Goal: Task Accomplishment & Management: Manage account settings

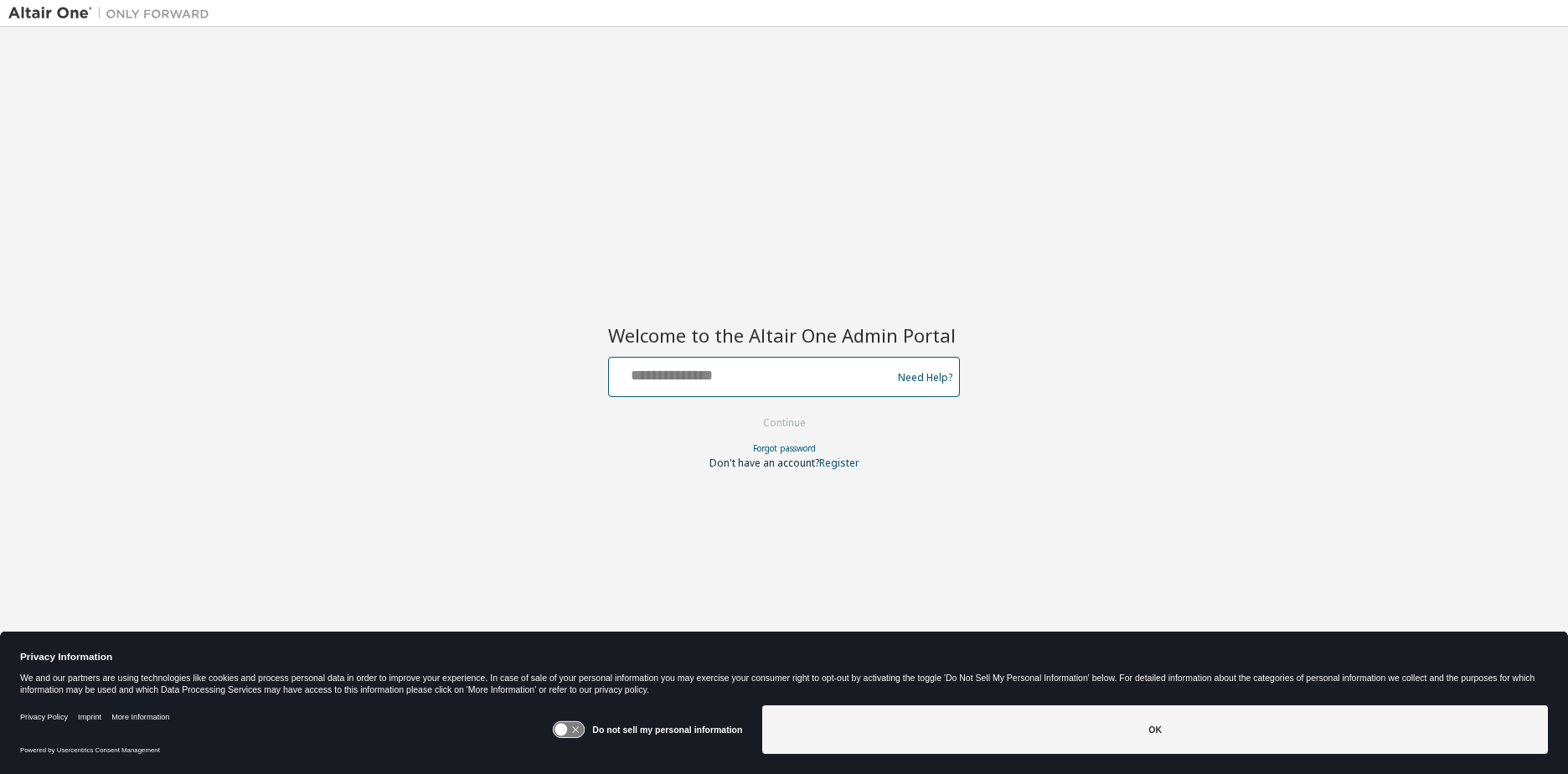
click at [750, 385] on input "text" at bounding box center [752, 372] width 274 height 24
type input "**********"
click at [796, 424] on button "Continue" at bounding box center [784, 423] width 78 height 25
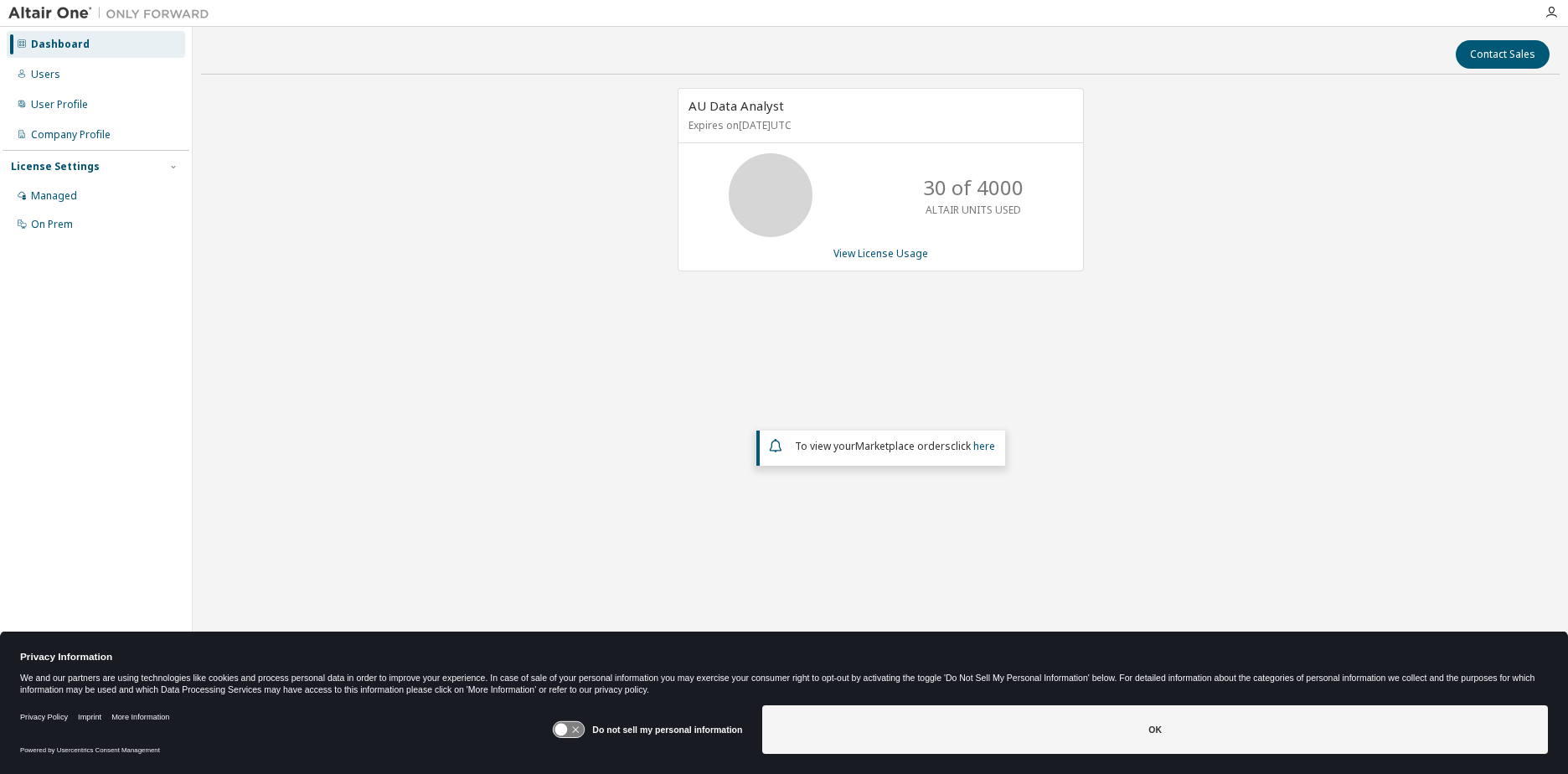
drag, startPoint x: 582, startPoint y: 724, endPoint x: 646, endPoint y: 731, distance: 64.4
click at [597, 726] on div "Do not sell my personal information" at bounding box center [646, 730] width 190 height 49
drag, startPoint x: 1189, startPoint y: 710, endPoint x: 1219, endPoint y: 697, distance: 32.7
click at [1210, 712] on button "OK" at bounding box center [1155, 730] width 785 height 49
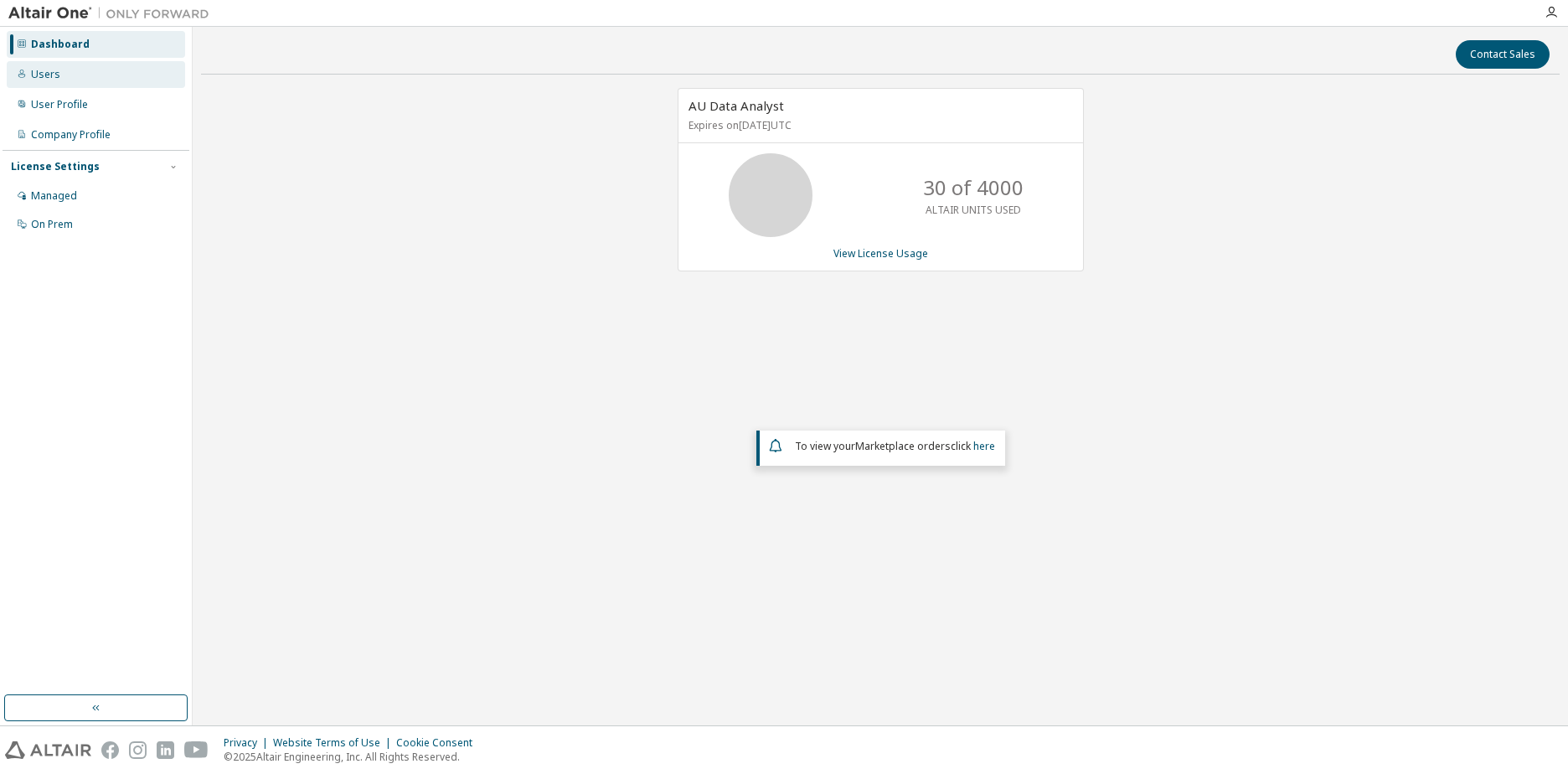
click at [32, 79] on div "Users" at bounding box center [46, 75] width 29 height 14
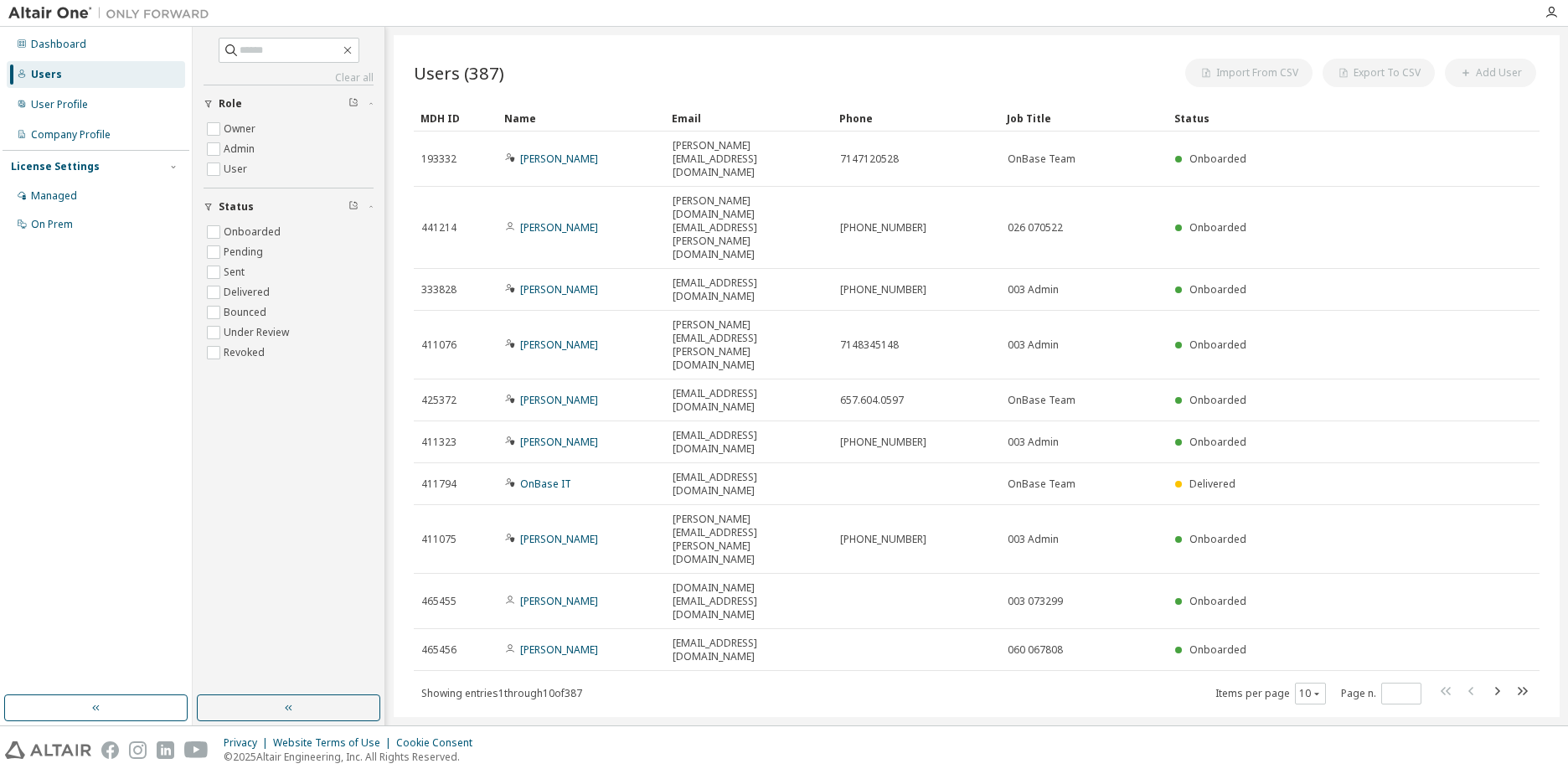
click at [510, 123] on div "Name" at bounding box center [581, 118] width 154 height 27
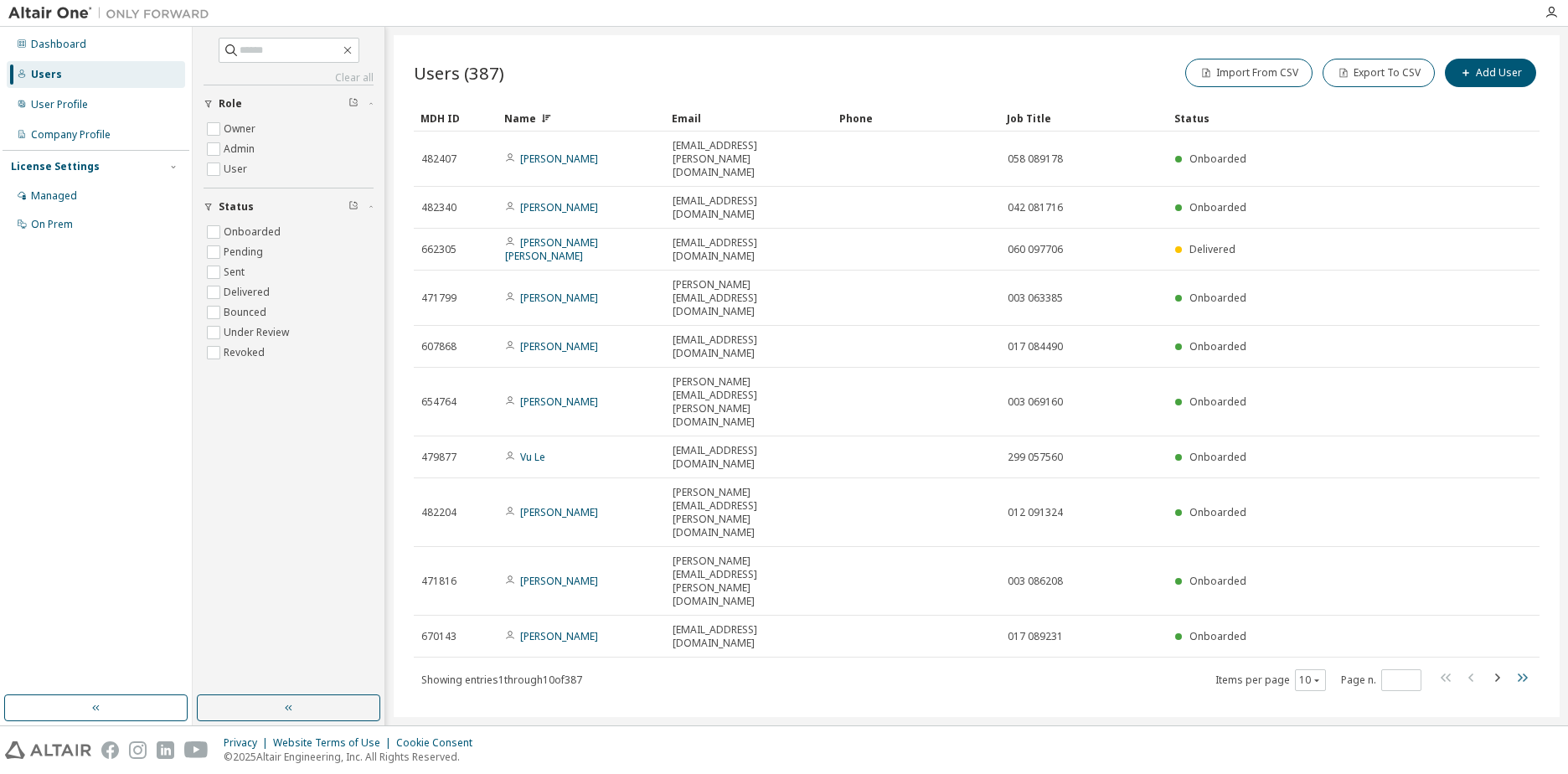
click at [1523, 668] on icon "button" at bounding box center [1521, 677] width 20 height 20
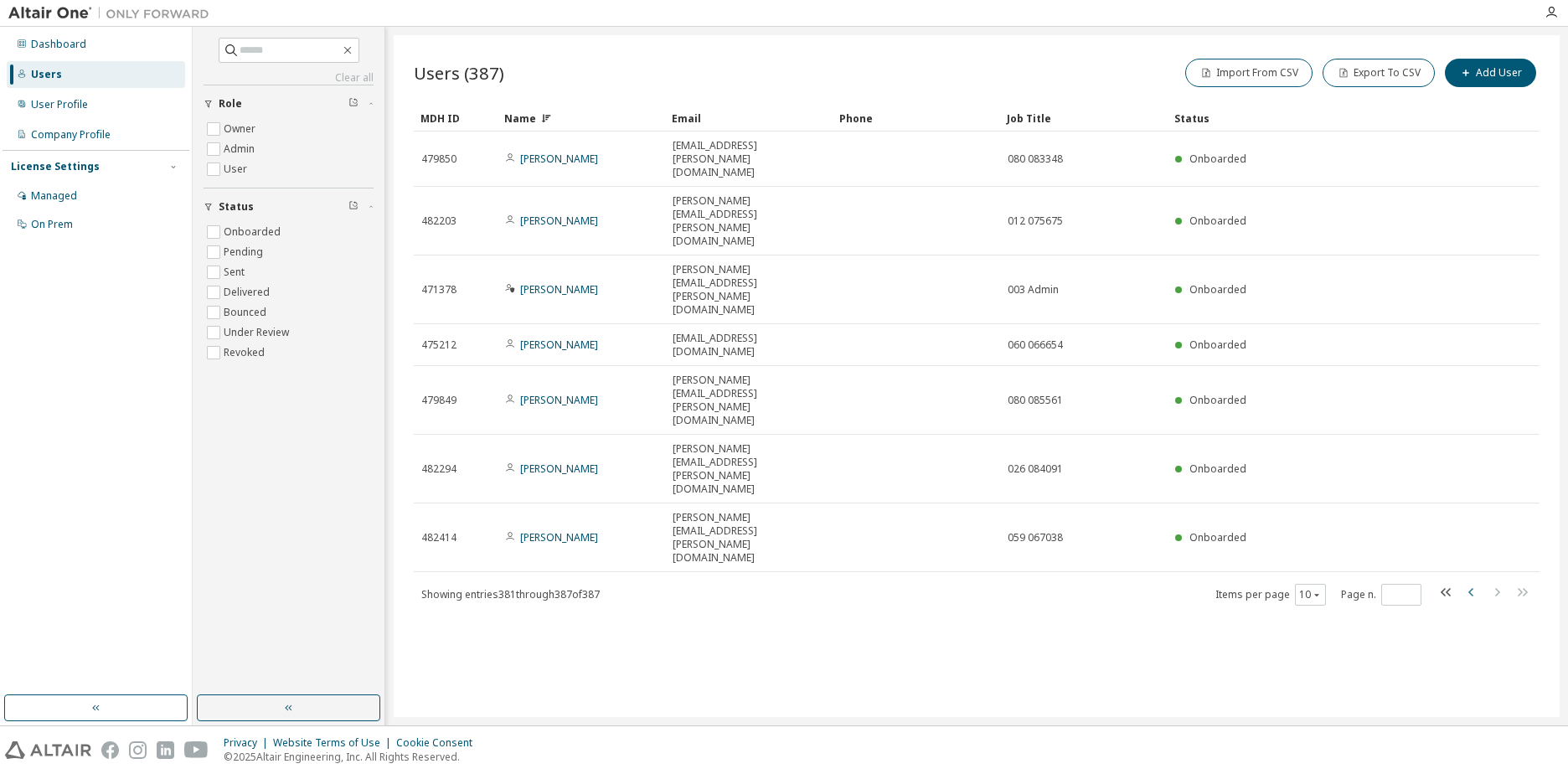
click at [1470, 582] on icon "button" at bounding box center [1472, 592] width 20 height 20
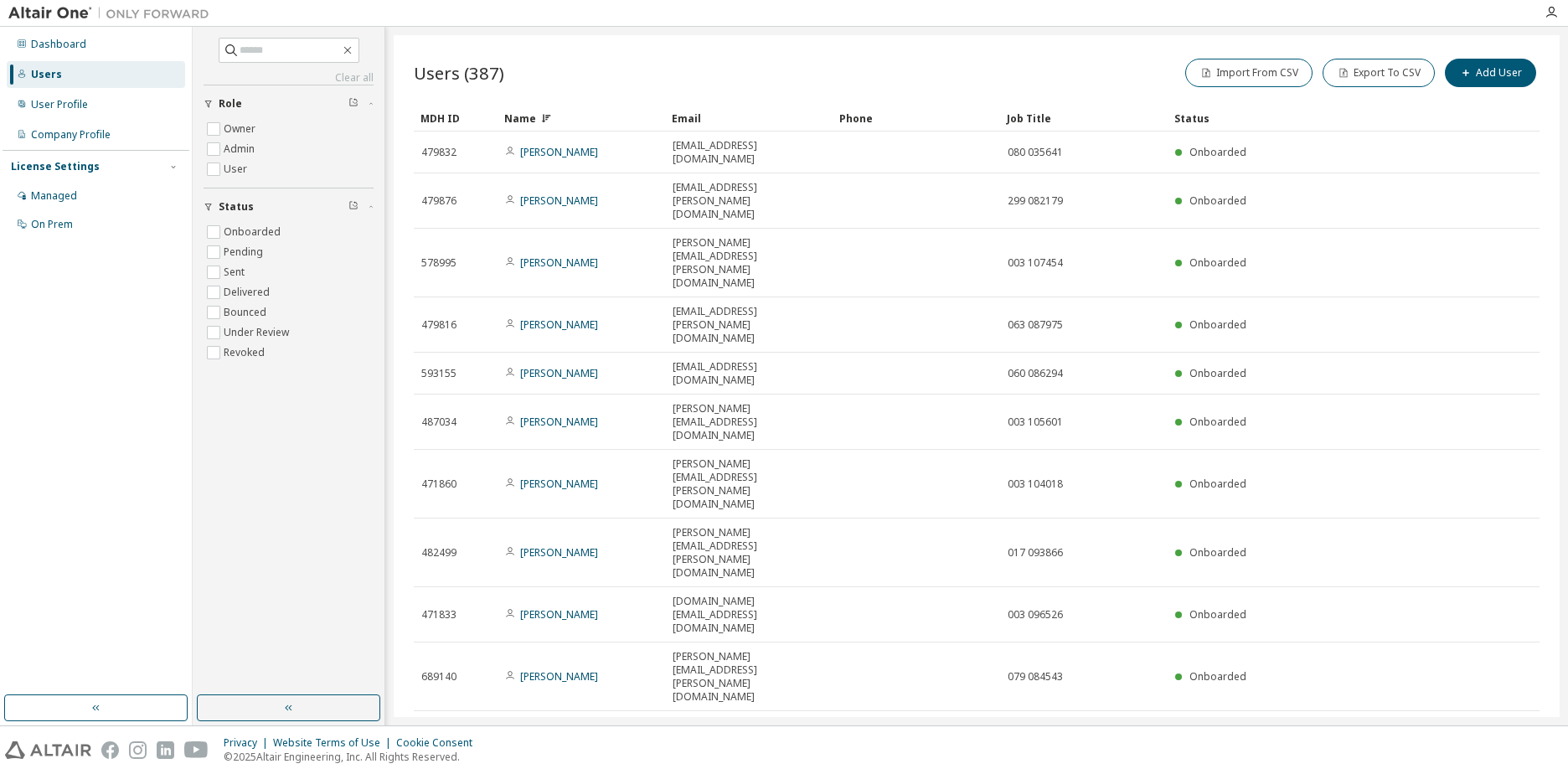
click at [1470, 519] on tr "482499 [PERSON_NAME] [PERSON_NAME][EMAIL_ADDRESS][PERSON_NAME][DOMAIN_NAME] 017…" at bounding box center [976, 553] width 1126 height 68
drag, startPoint x: 1469, startPoint y: 437, endPoint x: 1477, endPoint y: 435, distance: 8.2
click at [1470, 727] on icon "button" at bounding box center [1471, 731] width 5 height 9
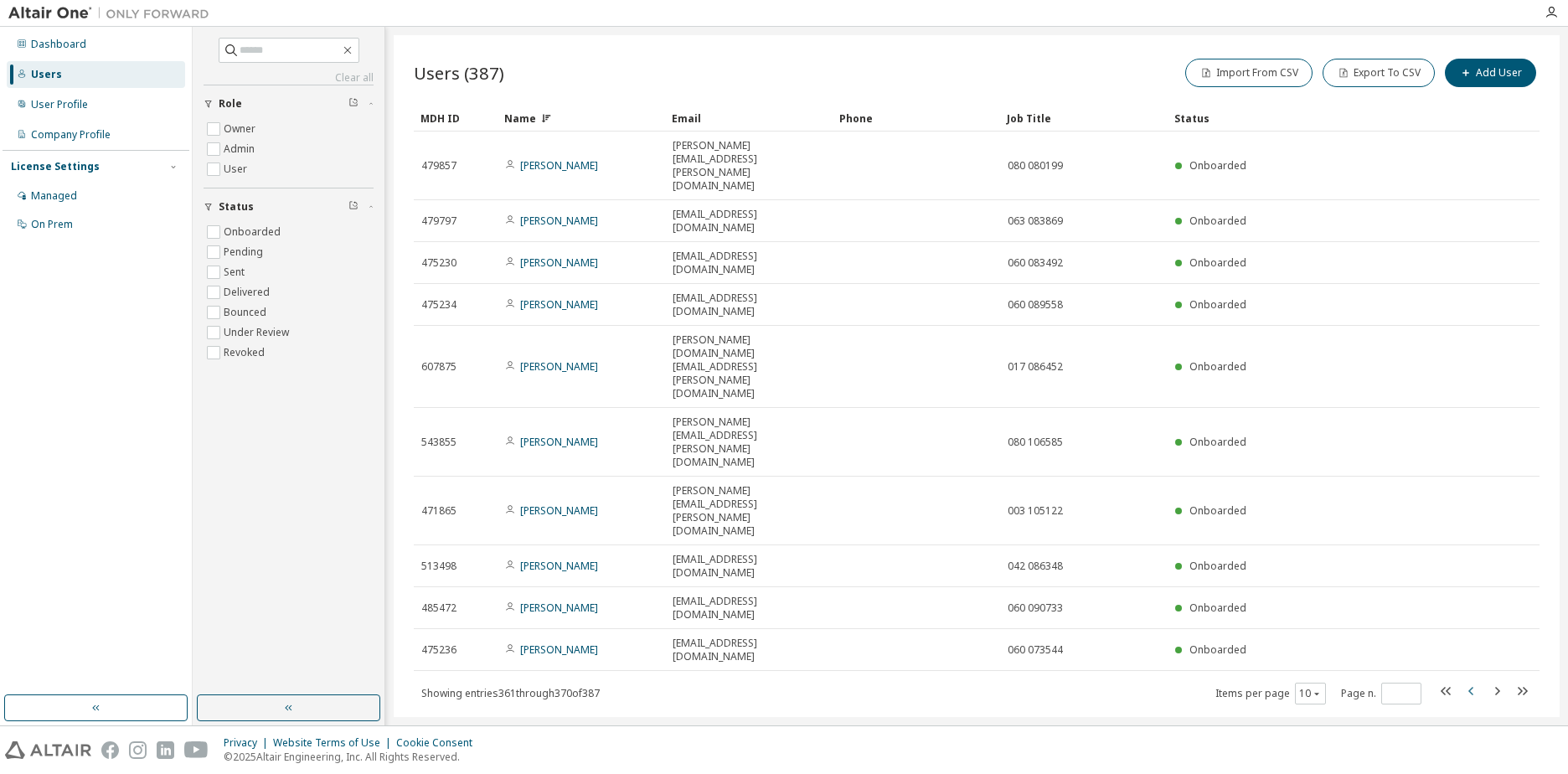
click at [1475, 681] on icon "button" at bounding box center [1472, 691] width 20 height 20
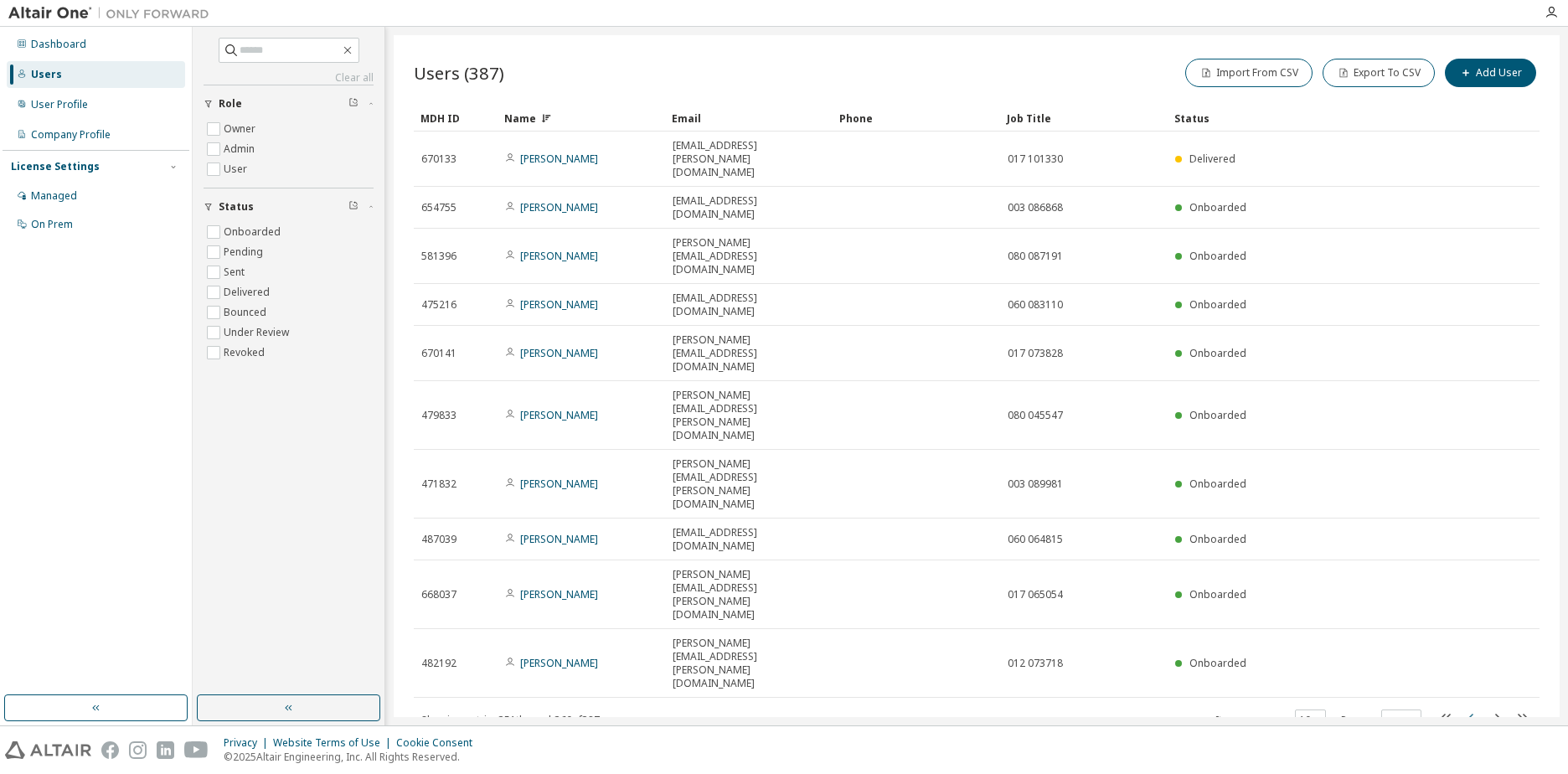
click at [1475, 708] on icon "button" at bounding box center [1472, 717] width 20 height 20
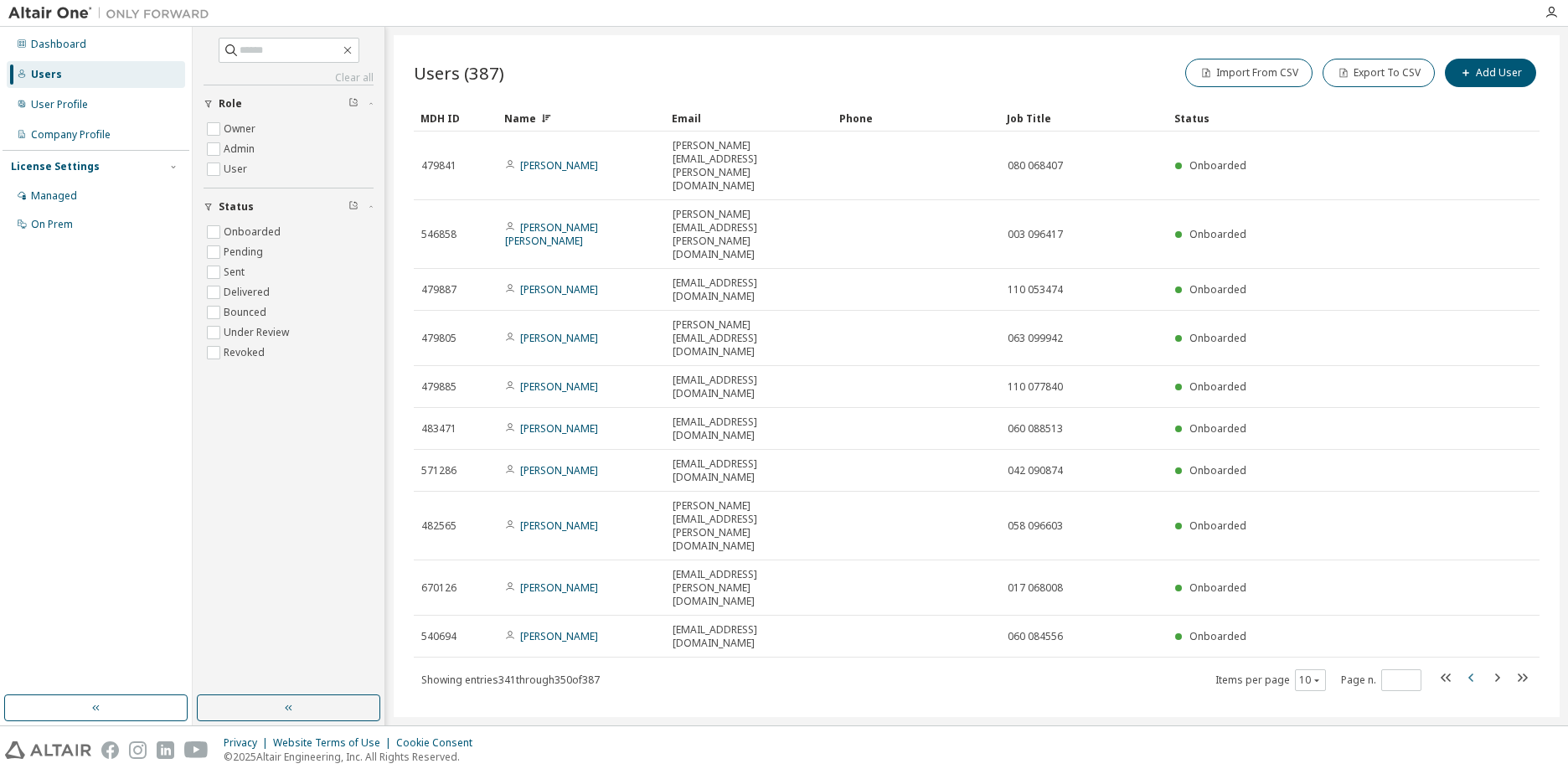
click at [1475, 668] on icon "button" at bounding box center [1472, 677] width 20 height 20
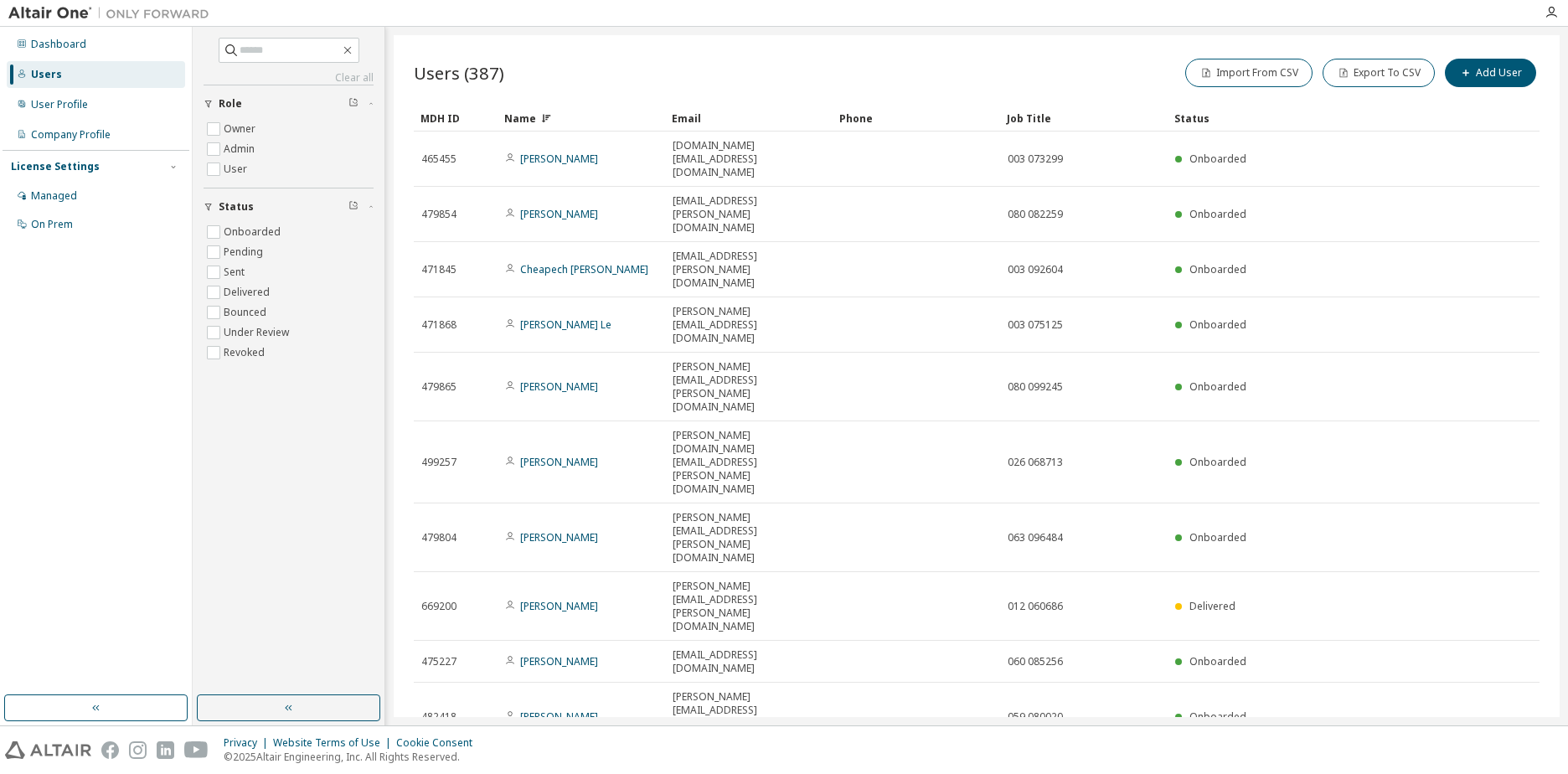
click at [1475, 761] on icon "button" at bounding box center [1472, 771] width 20 height 20
type input "**"
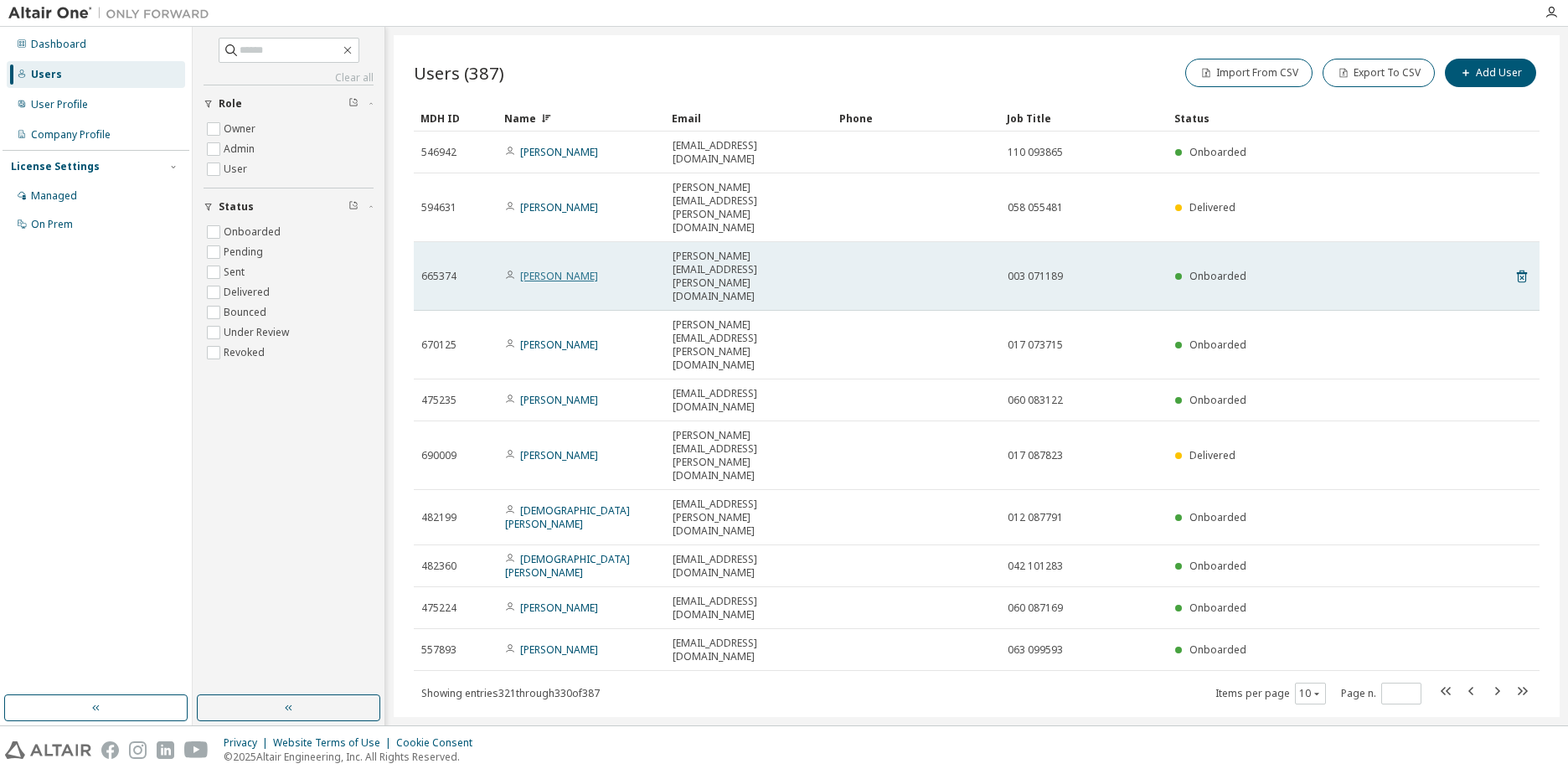
click at [579, 269] on link "[PERSON_NAME]" at bounding box center [559, 276] width 78 height 15
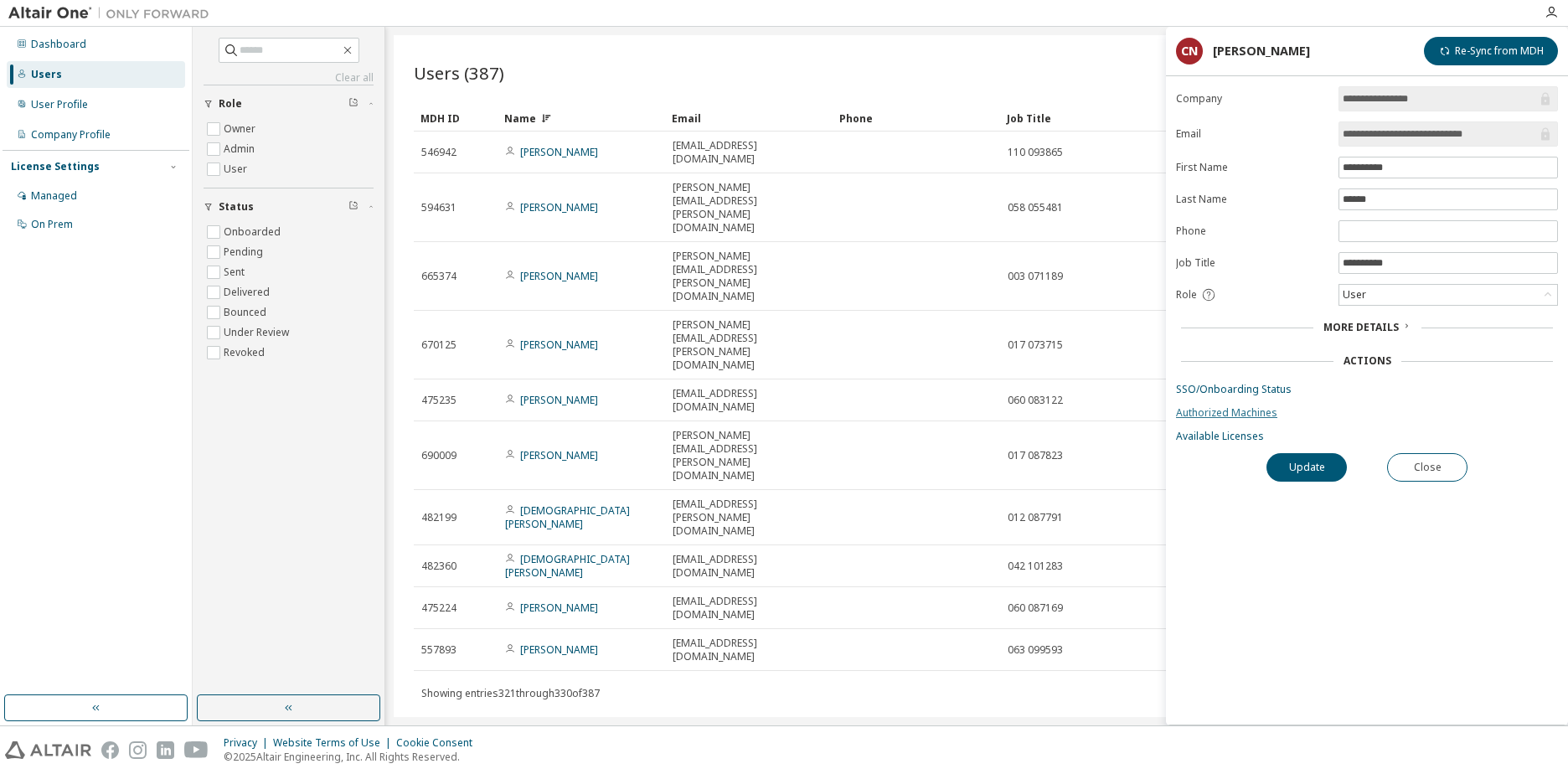
click at [1265, 413] on link "Authorized Machines" at bounding box center [1367, 413] width 382 height 14
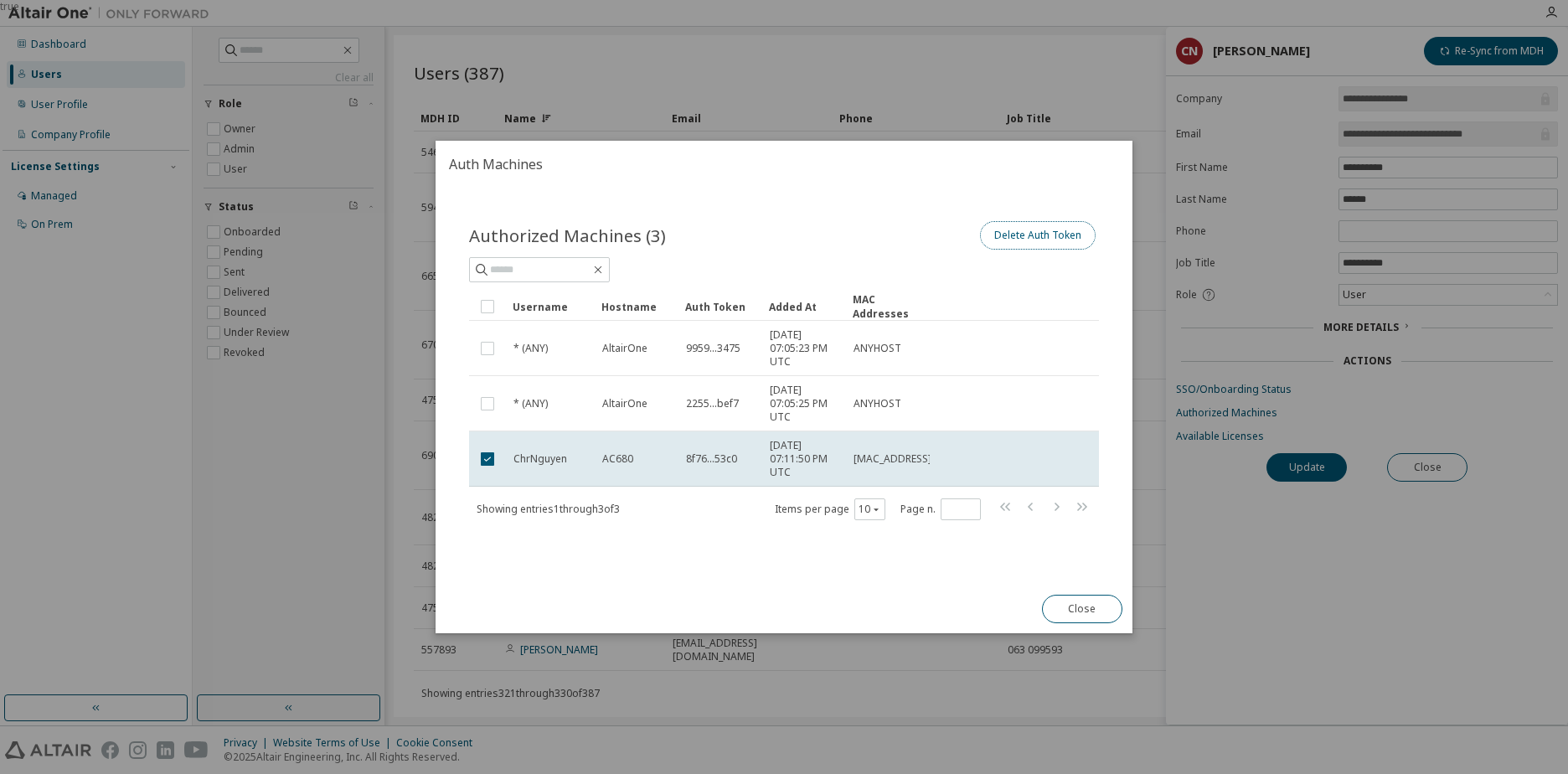
click at [1063, 240] on button "Delete Auth Token" at bounding box center [1038, 235] width 116 height 28
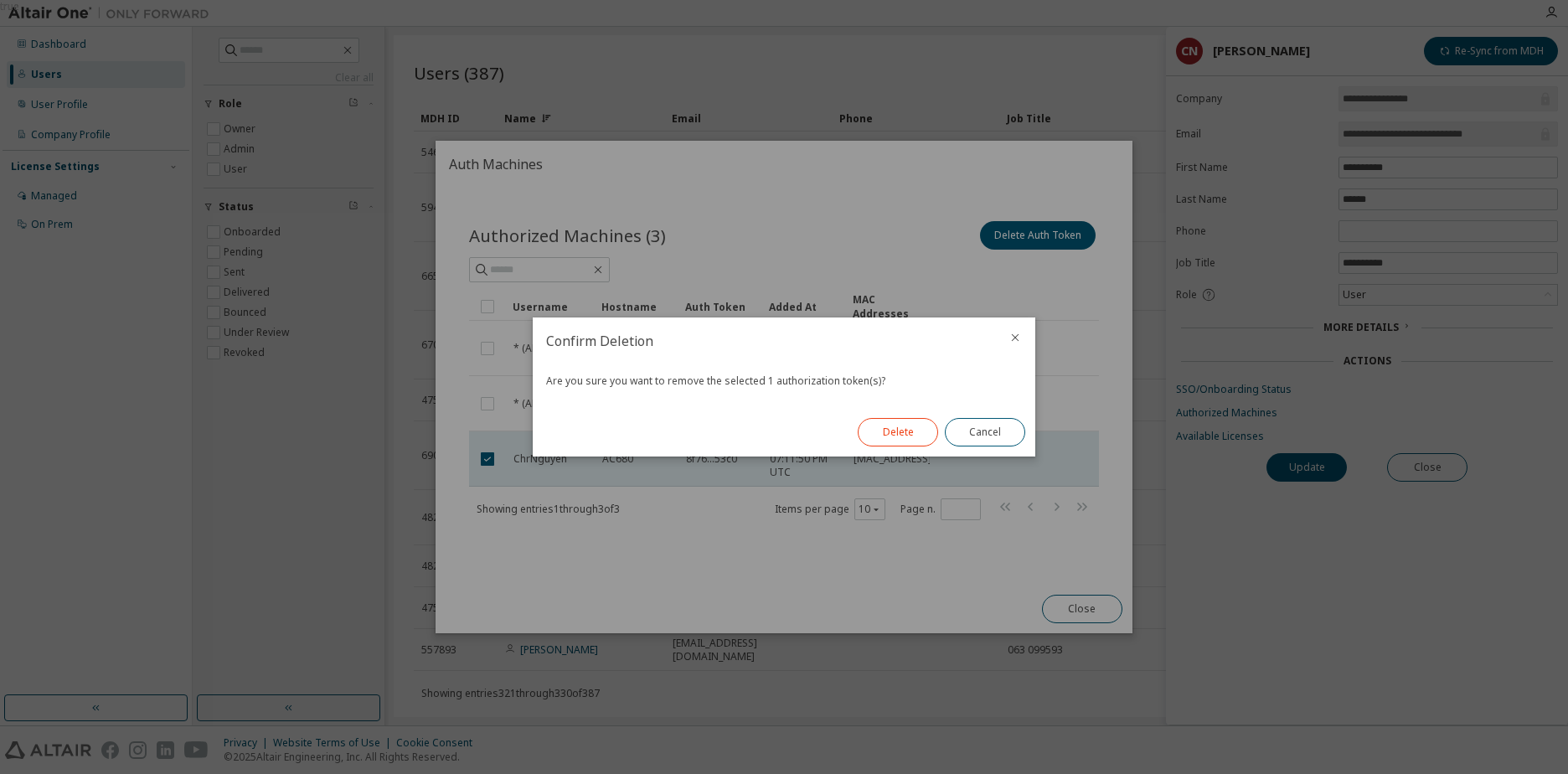
click at [902, 432] on button "Delete" at bounding box center [898, 432] width 81 height 28
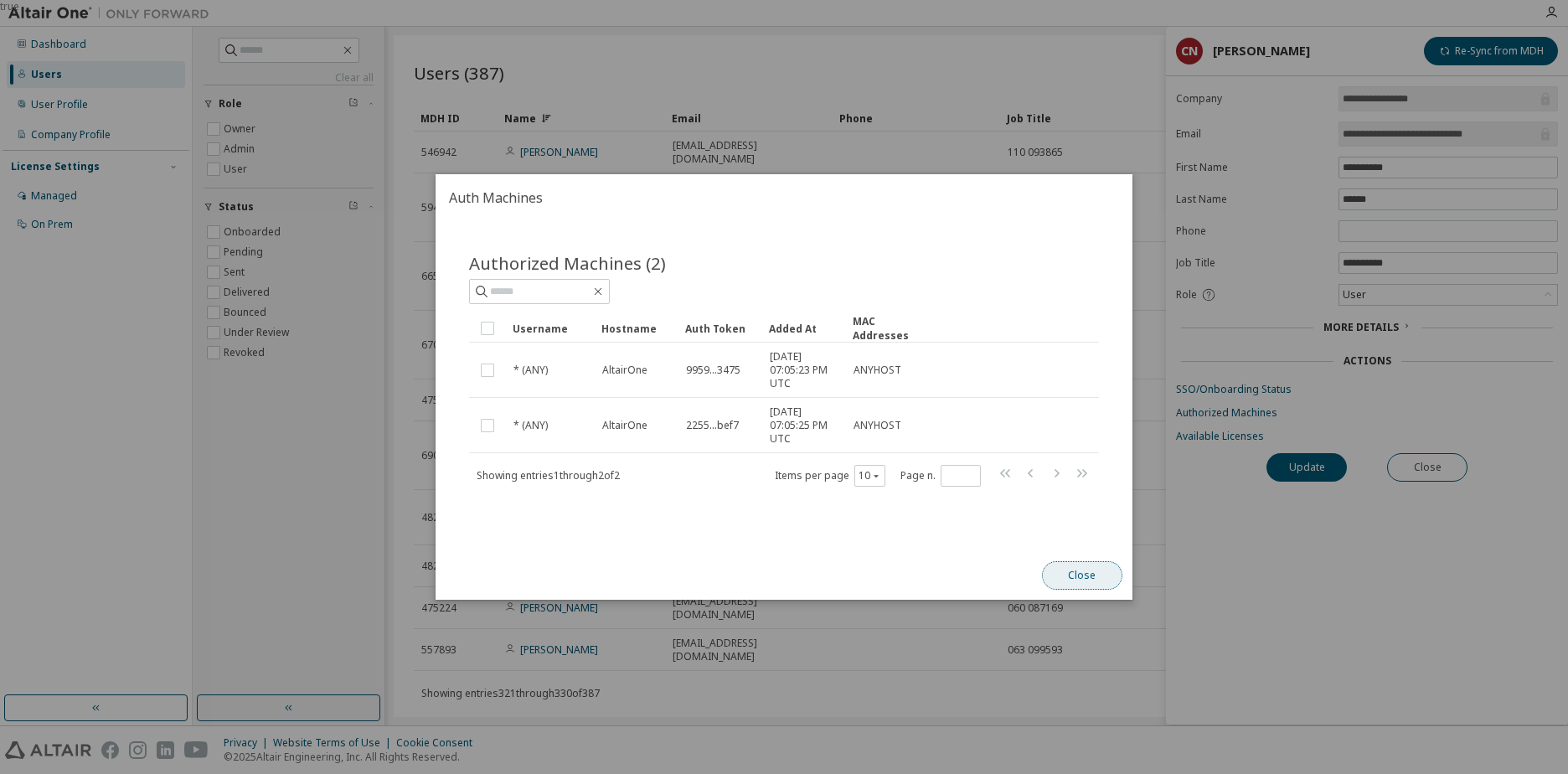
click at [1074, 574] on button "Close" at bounding box center [1082, 575] width 81 height 28
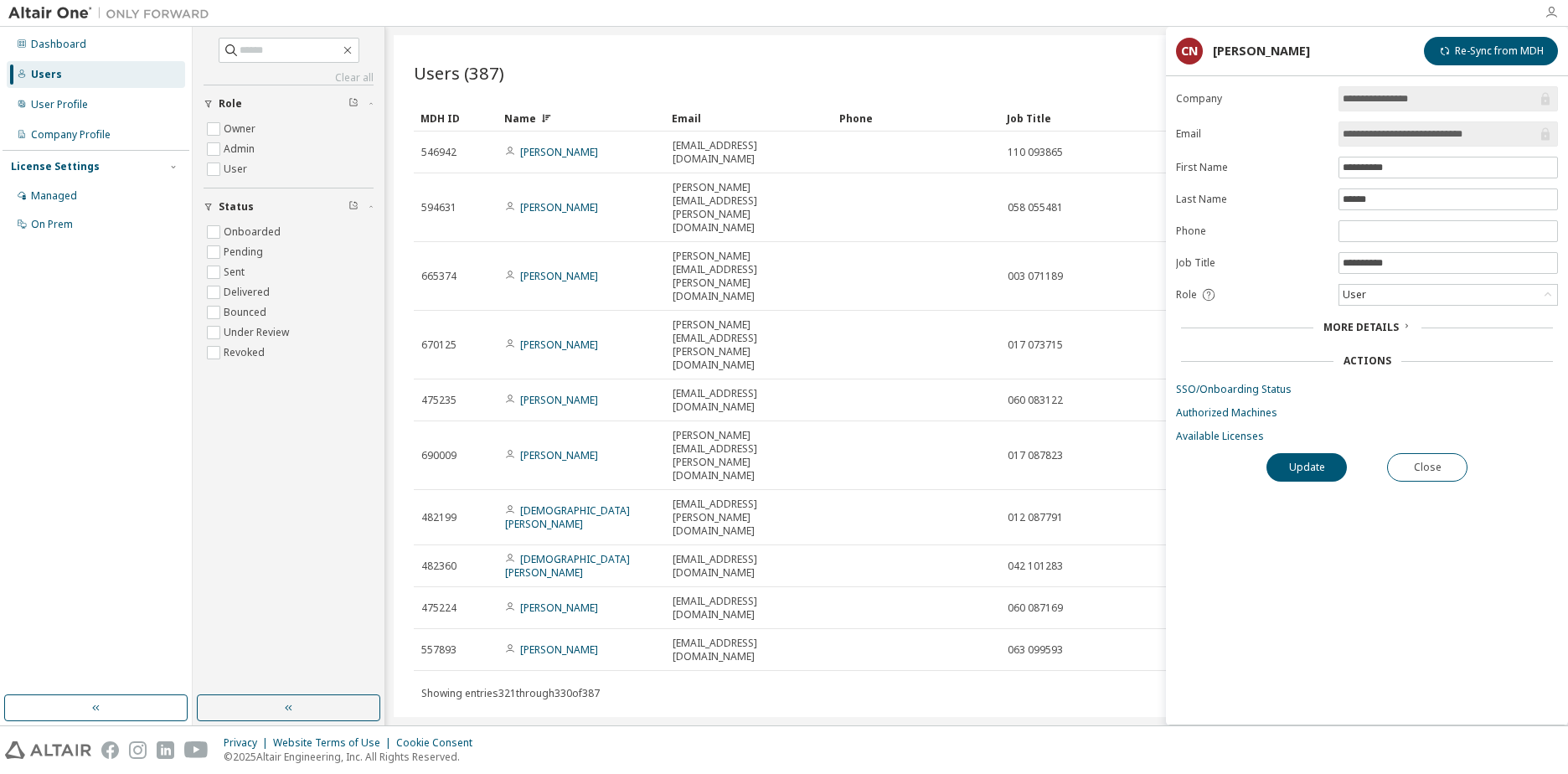
click at [1556, 10] on icon "button" at bounding box center [1551, 13] width 14 height 14
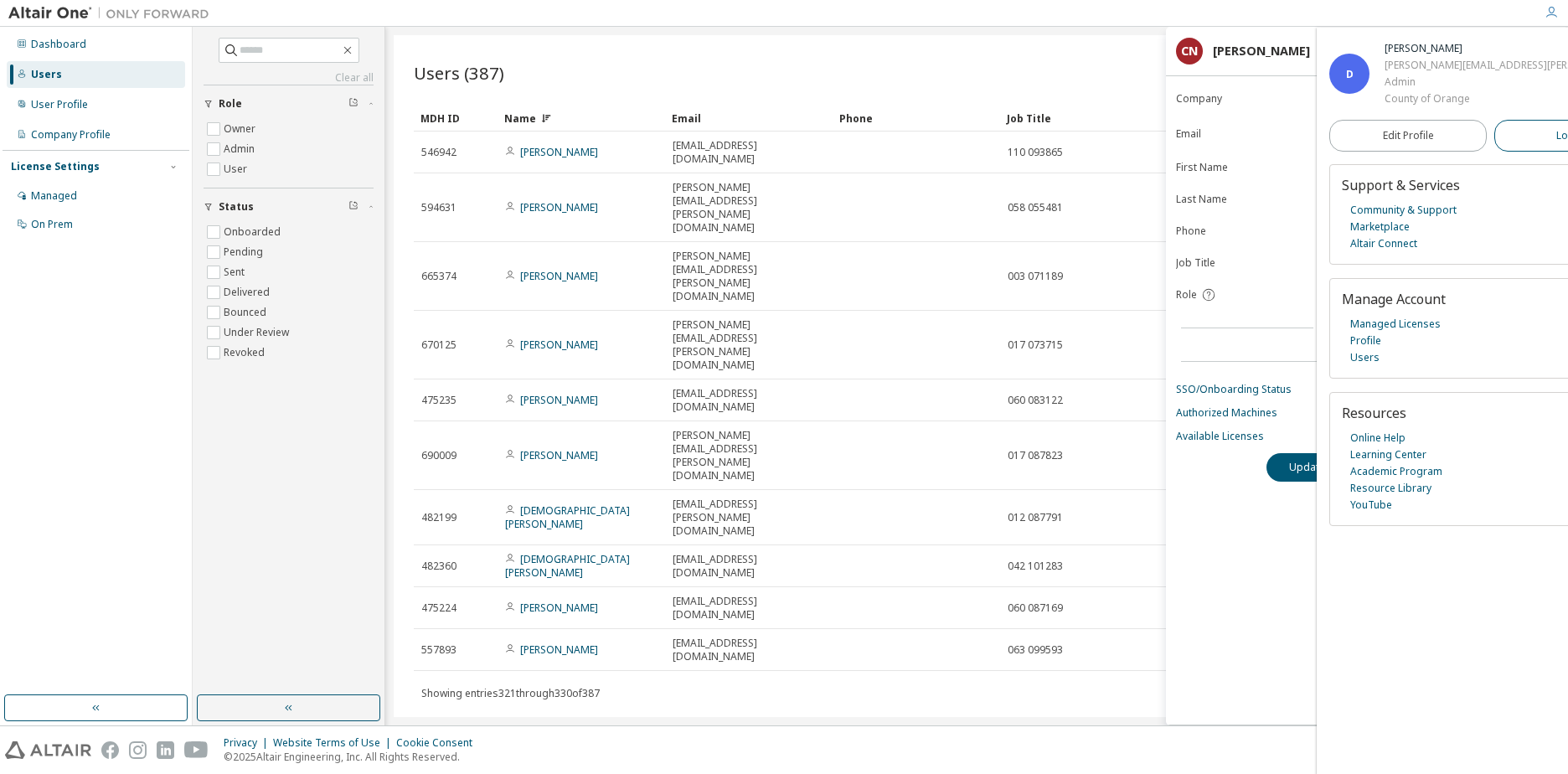
click at [1556, 136] on span "Logout" at bounding box center [1573, 135] width 34 height 17
